Goal: Transaction & Acquisition: Obtain resource

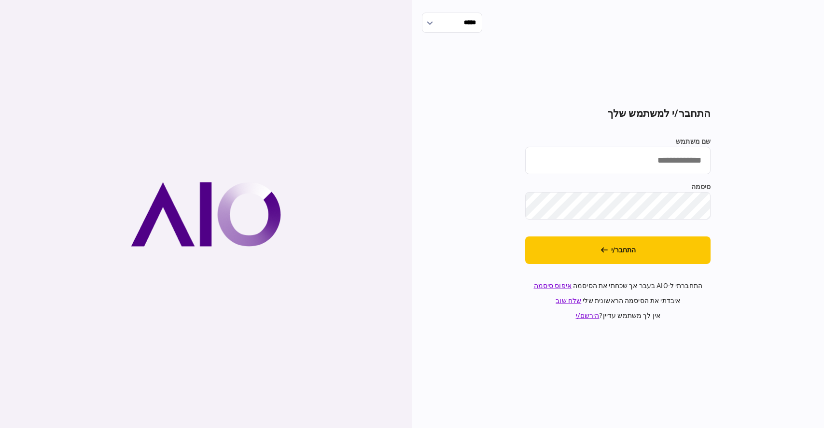
type input "**********"
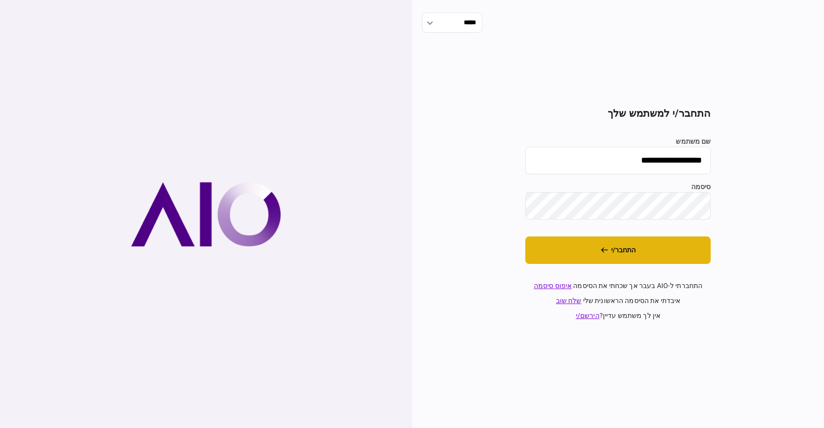
click at [666, 250] on button "התחבר/י" at bounding box center [617, 250] width 185 height 28
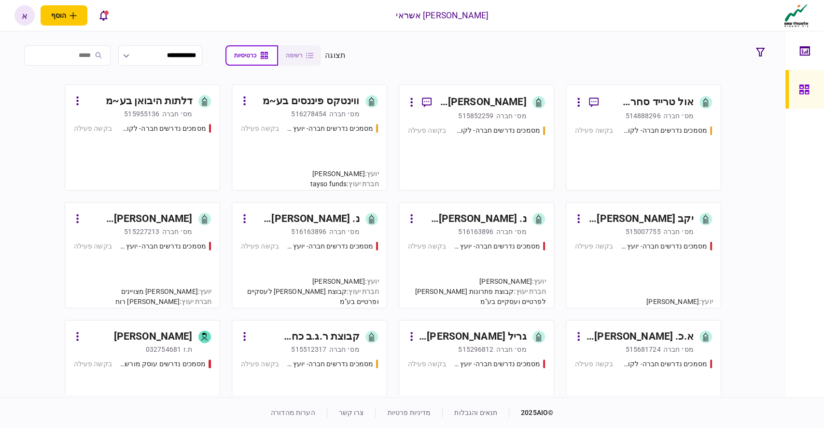
click at [490, 113] on div "515852259" at bounding box center [475, 116] width 35 height 10
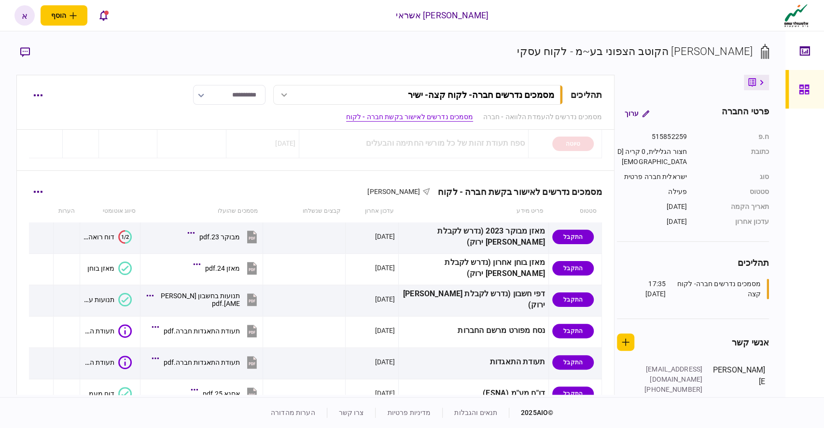
scroll to position [190, 0]
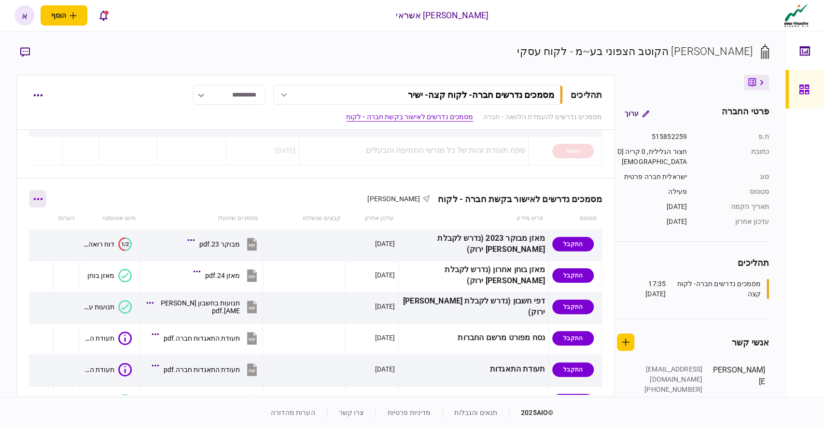
click at [46, 199] on button "button" at bounding box center [37, 198] width 17 height 17
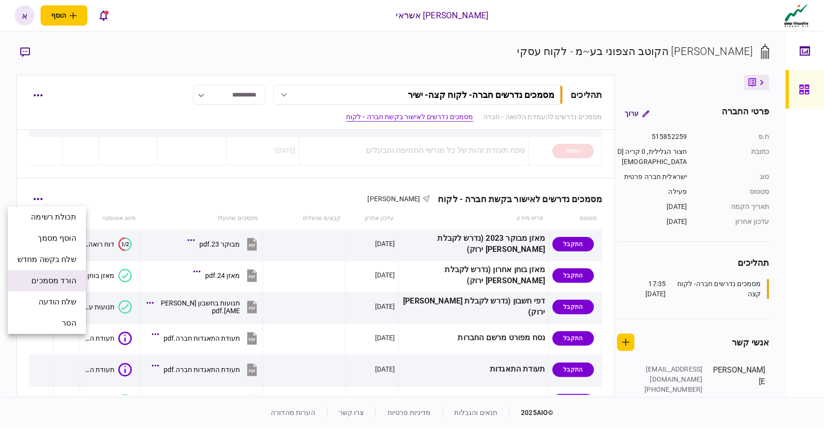
click at [62, 278] on span "הורד מסמכים" at bounding box center [53, 281] width 44 height 12
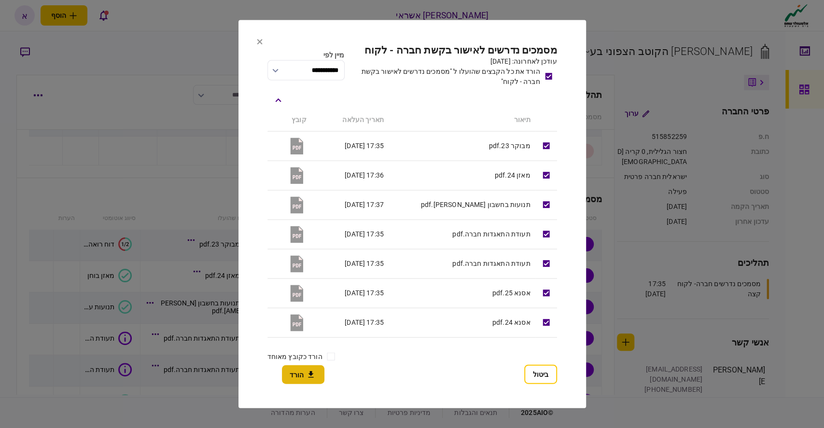
click at [307, 371] on icon "button" at bounding box center [311, 374] width 12 height 9
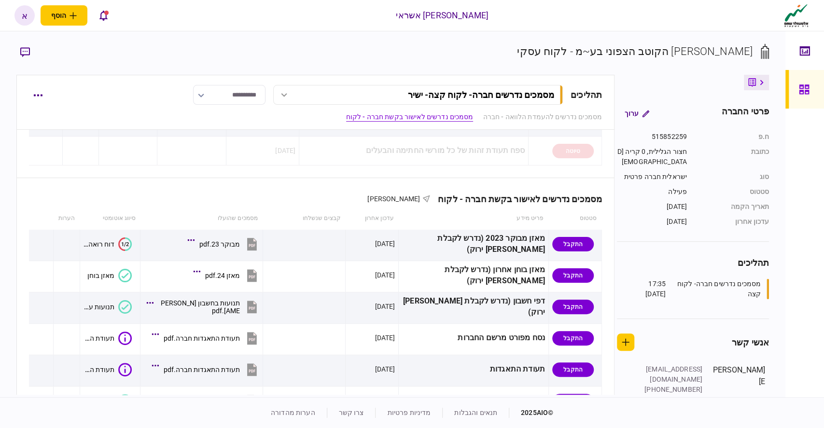
click at [821, 106] on link at bounding box center [804, 89] width 39 height 39
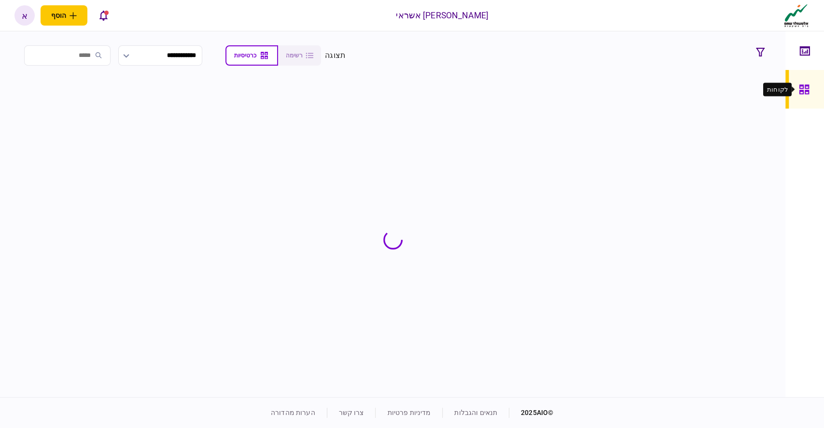
click at [807, 85] on icon at bounding box center [803, 89] width 10 height 10
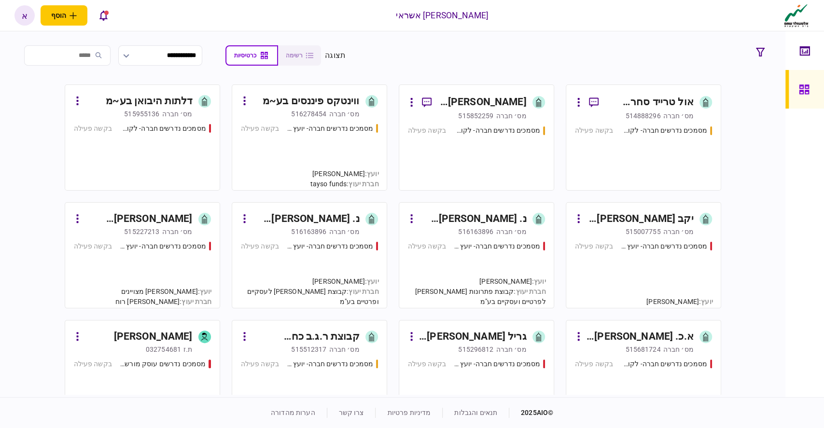
click at [631, 160] on div "מסמכים נדרשים חברה- לקוח קצה - ישיר בקשה פעילה" at bounding box center [643, 153] width 137 height 56
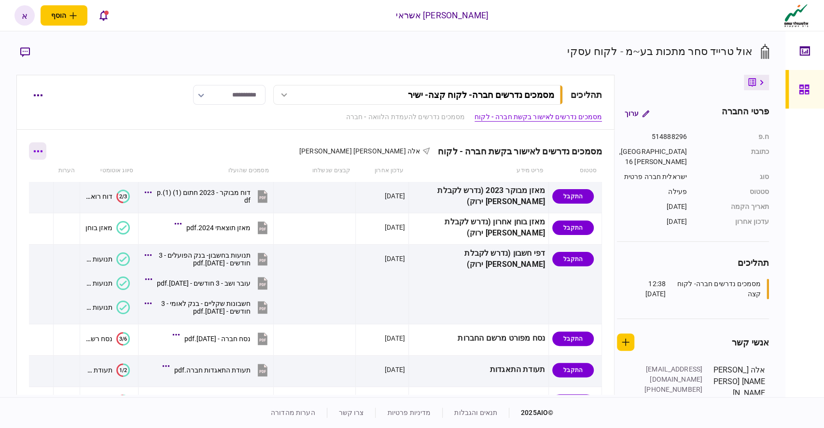
click at [46, 148] on button "button" at bounding box center [37, 150] width 17 height 17
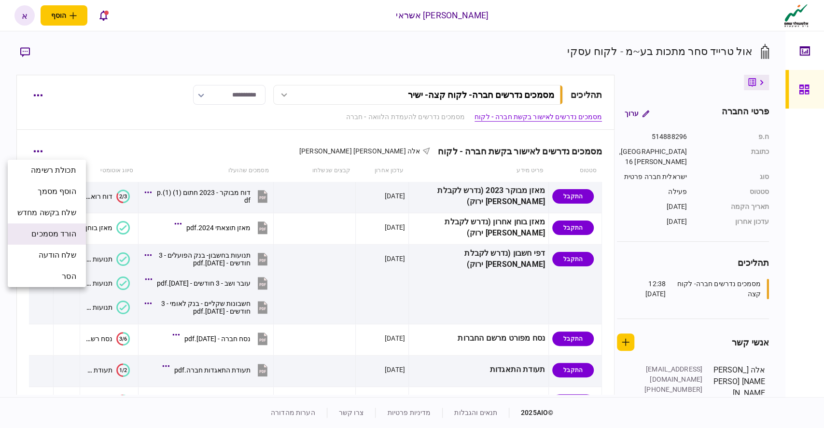
click at [76, 234] on span "הורד מסמכים" at bounding box center [53, 234] width 44 height 12
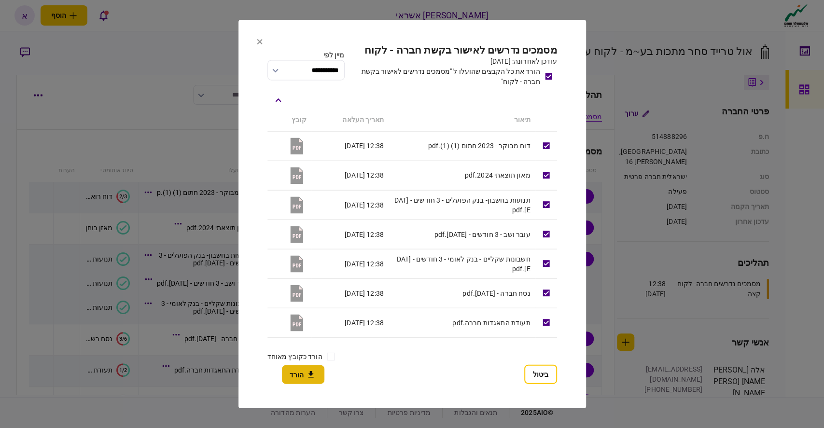
click at [304, 380] on button "הורד" at bounding box center [303, 374] width 42 height 19
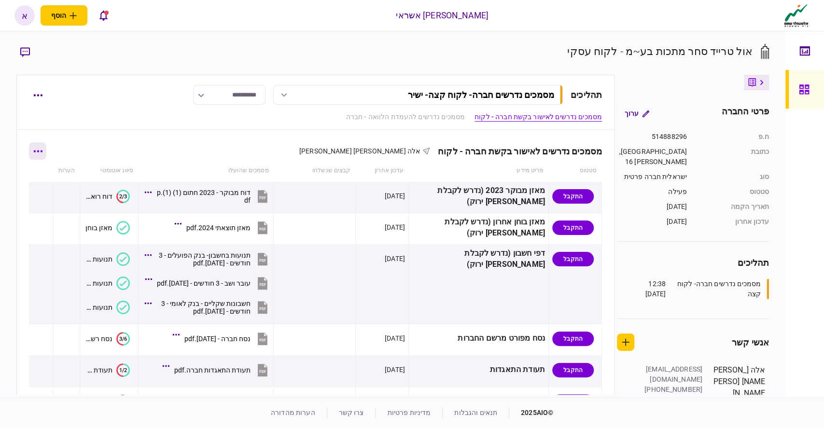
click at [43, 146] on button "button" at bounding box center [37, 150] width 17 height 17
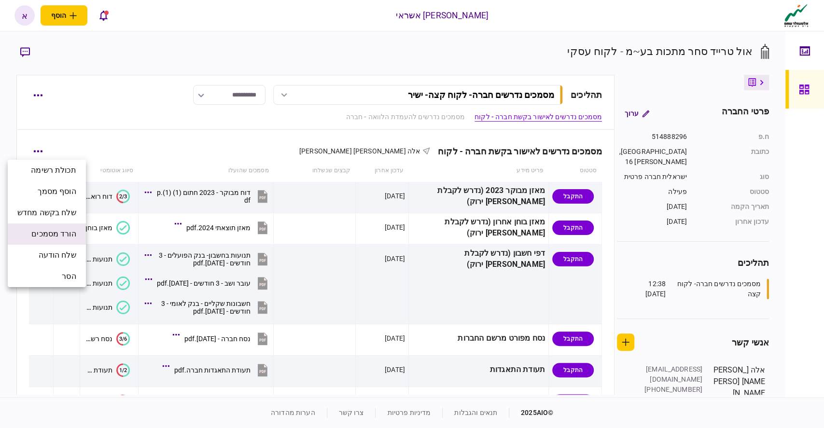
click at [62, 230] on span "הורד מסמכים" at bounding box center [53, 234] width 44 height 12
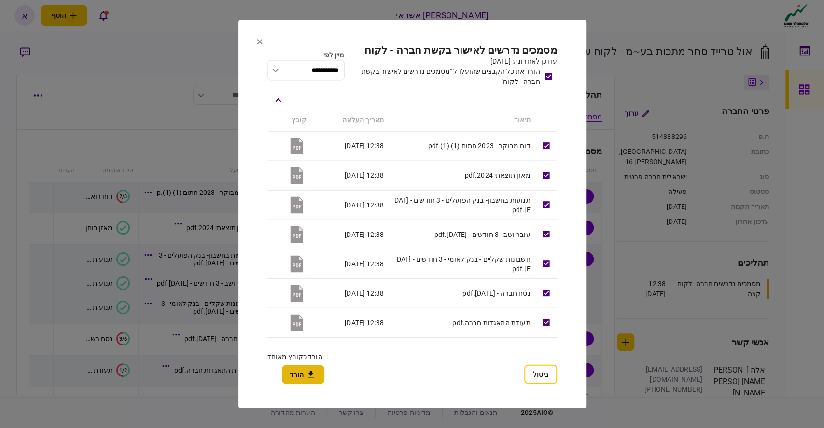
click at [295, 372] on button "הורד" at bounding box center [303, 374] width 42 height 19
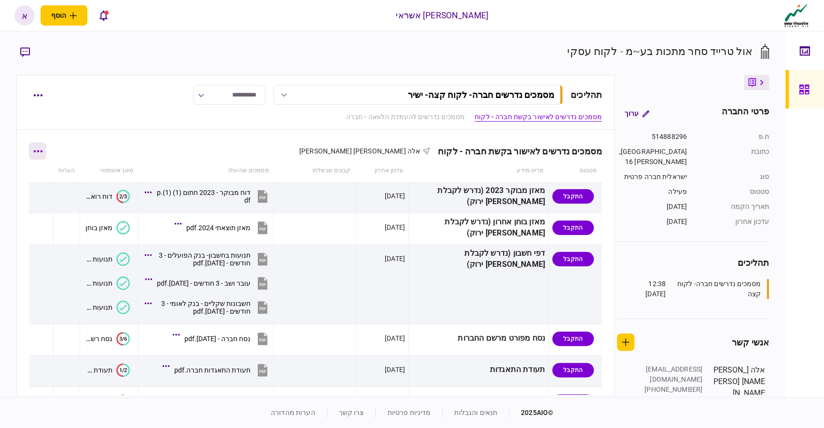
click at [43, 146] on button "button" at bounding box center [37, 150] width 17 height 17
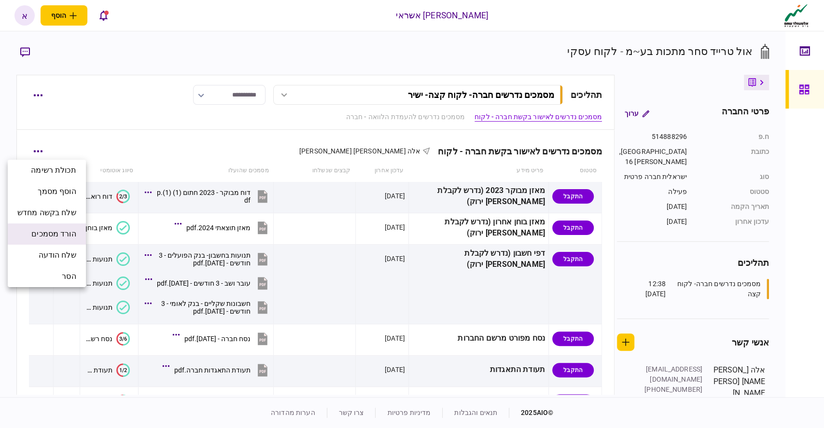
click at [63, 241] on li "הורד מסמכים" at bounding box center [47, 233] width 78 height 21
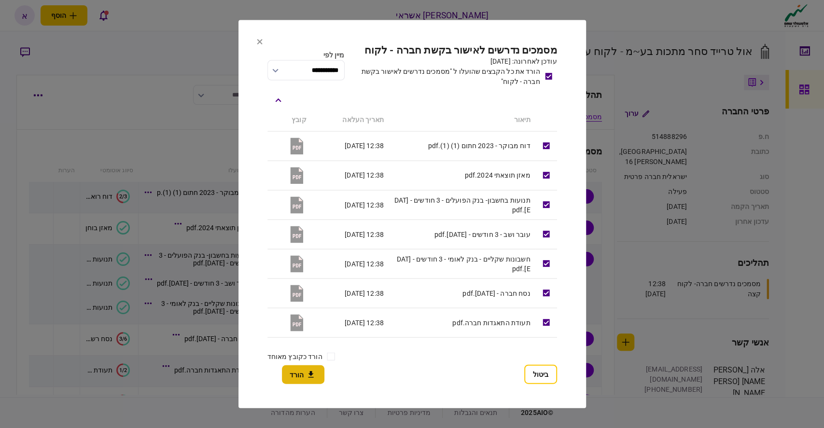
click at [303, 375] on button "הורד" at bounding box center [303, 374] width 42 height 19
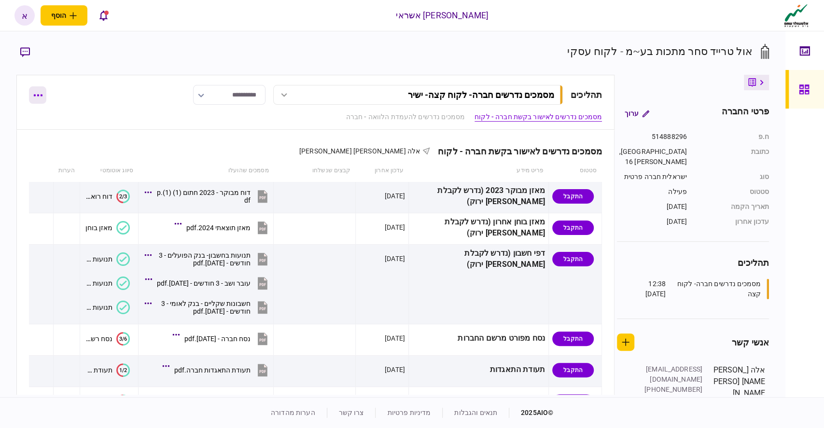
click at [43, 95] on button "button" at bounding box center [37, 94] width 17 height 17
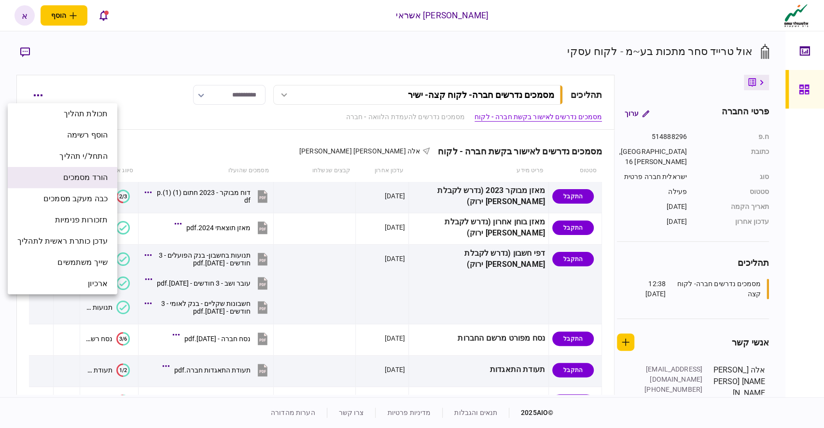
click at [89, 176] on span "הורד מסמכים" at bounding box center [85, 178] width 44 height 12
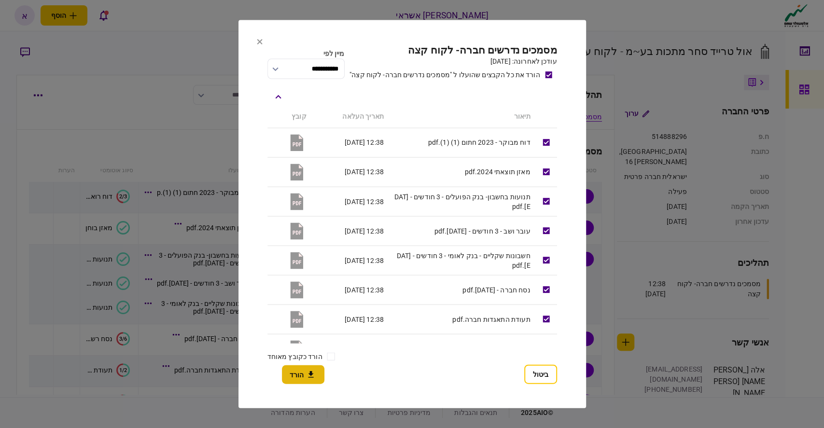
click at [310, 367] on button "הורד" at bounding box center [303, 374] width 42 height 19
